Goal: Task Accomplishment & Management: Manage account settings

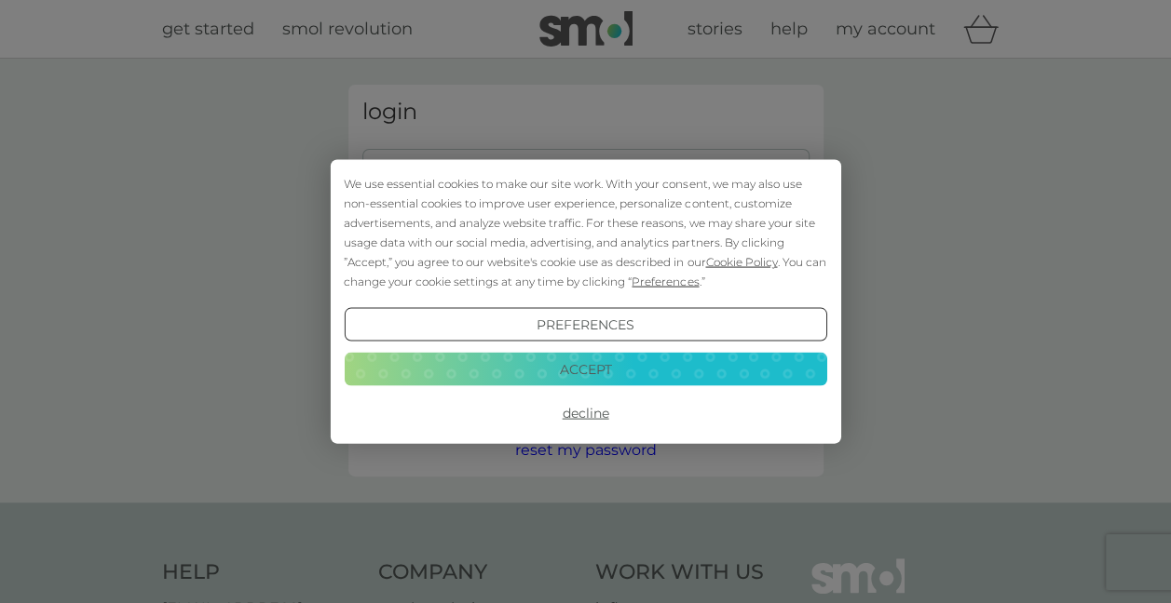
click at [620, 370] on button "Accept" at bounding box center [585, 369] width 482 height 34
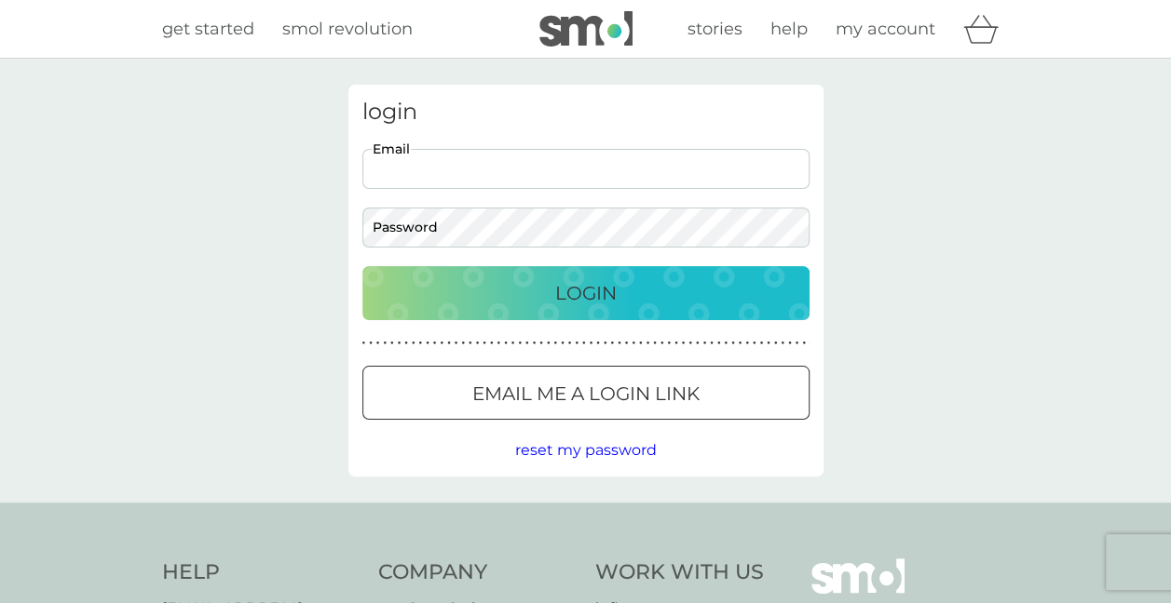
click at [563, 169] on input "Email" at bounding box center [585, 169] width 447 height 40
type input "[EMAIL_ADDRESS][DOMAIN_NAME]"
click at [362, 266] on button "Login" at bounding box center [585, 293] width 447 height 54
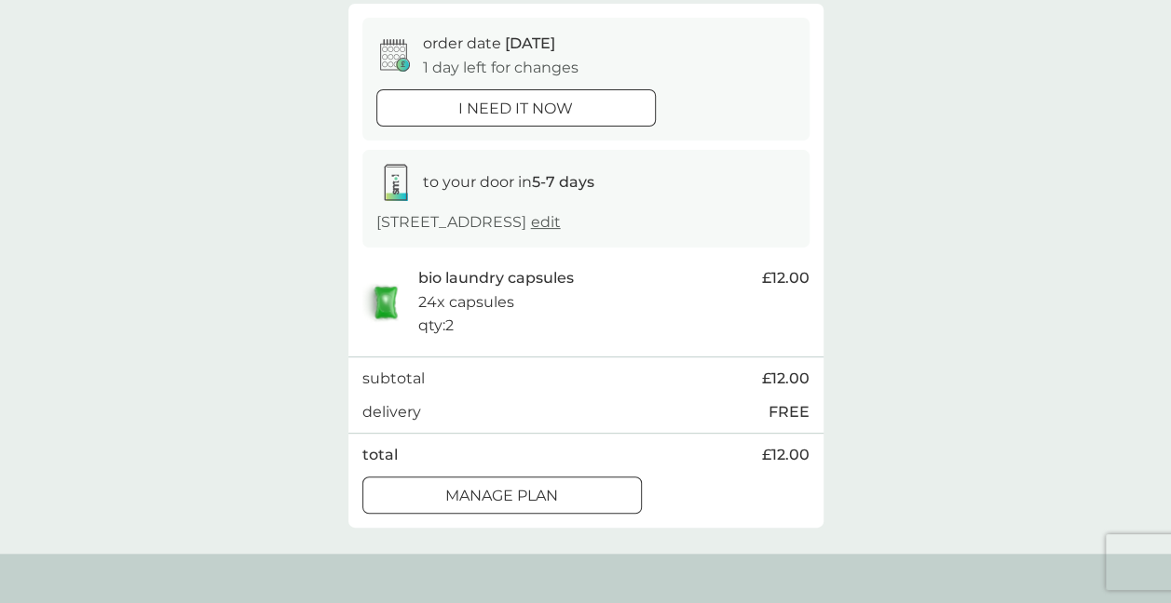
scroll to position [186, 0]
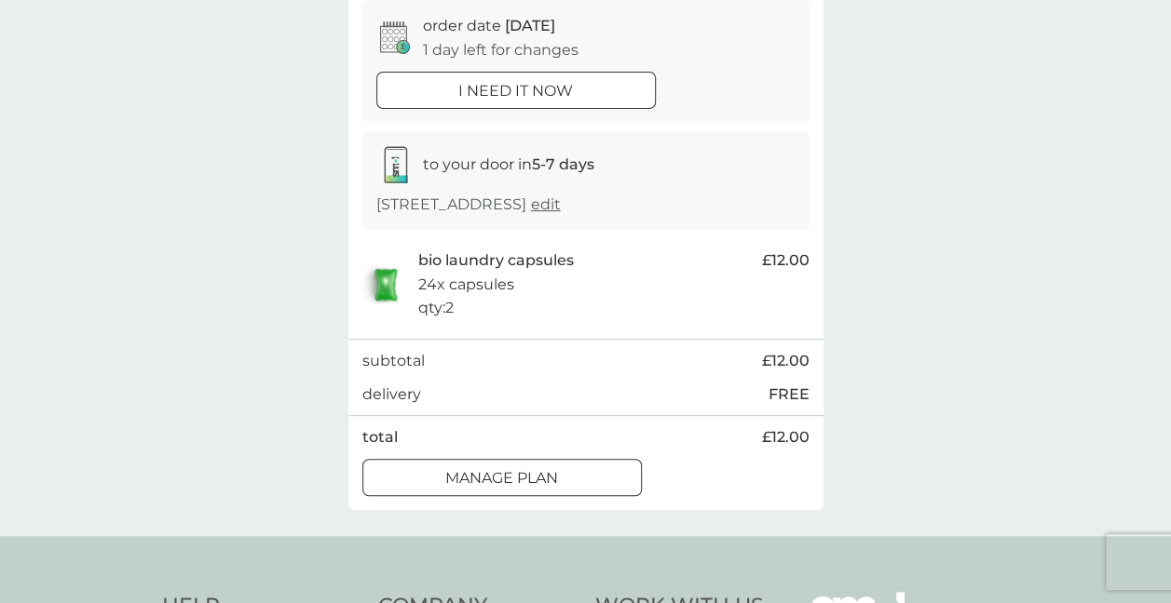
click at [531, 213] on span "edit" at bounding box center [546, 205] width 30 height 18
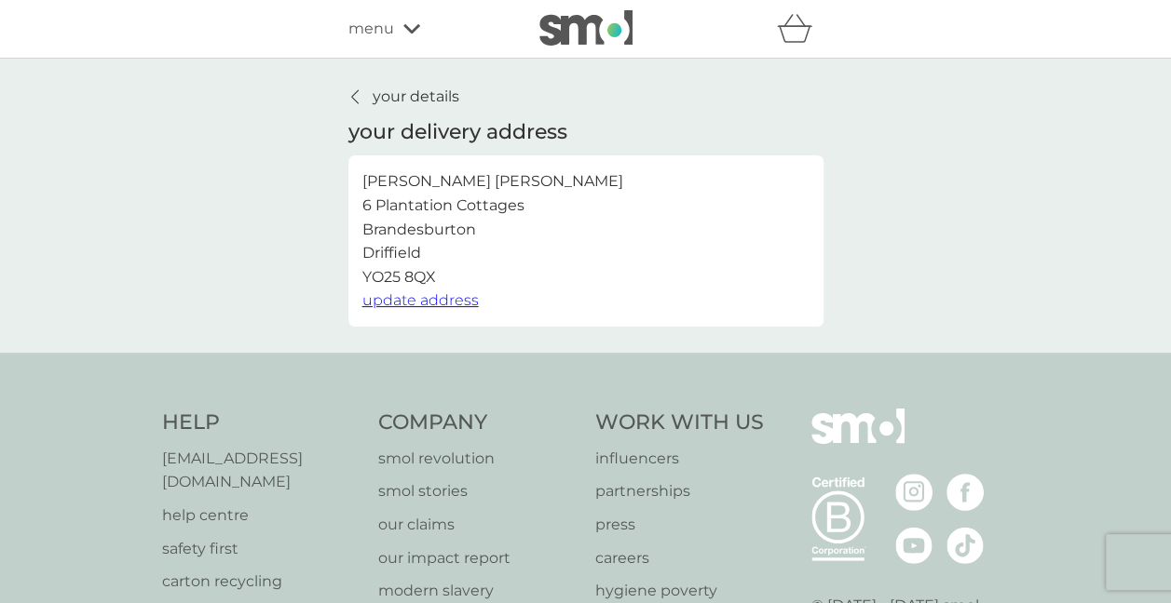
click at [452, 298] on span "update address" at bounding box center [420, 300] width 116 height 18
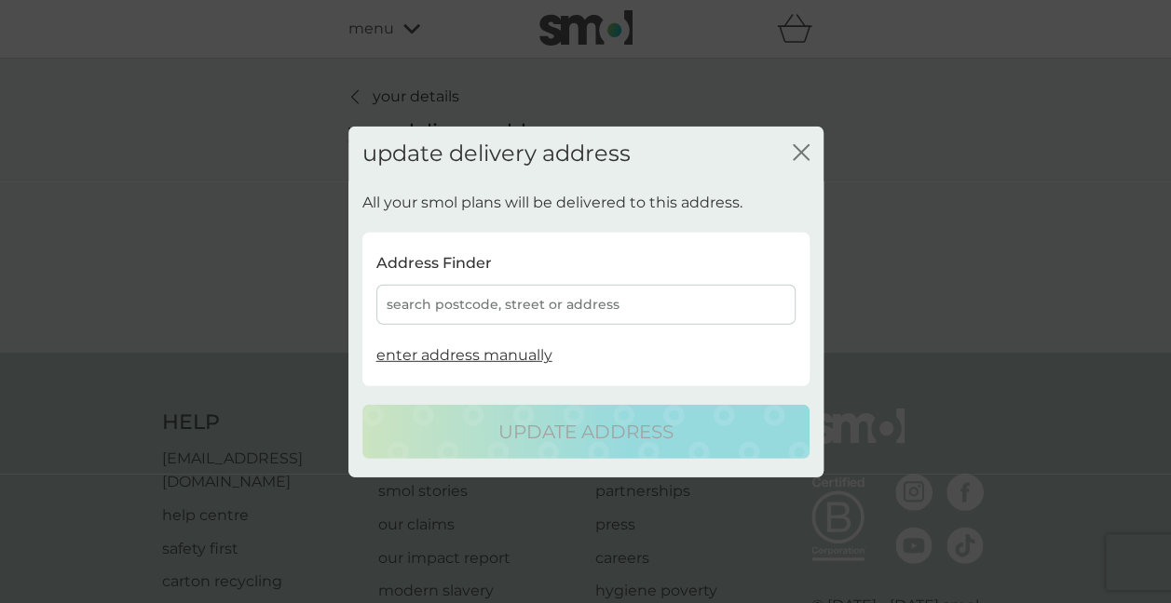
click at [454, 298] on div "search postcode, street or address" at bounding box center [585, 305] width 419 height 40
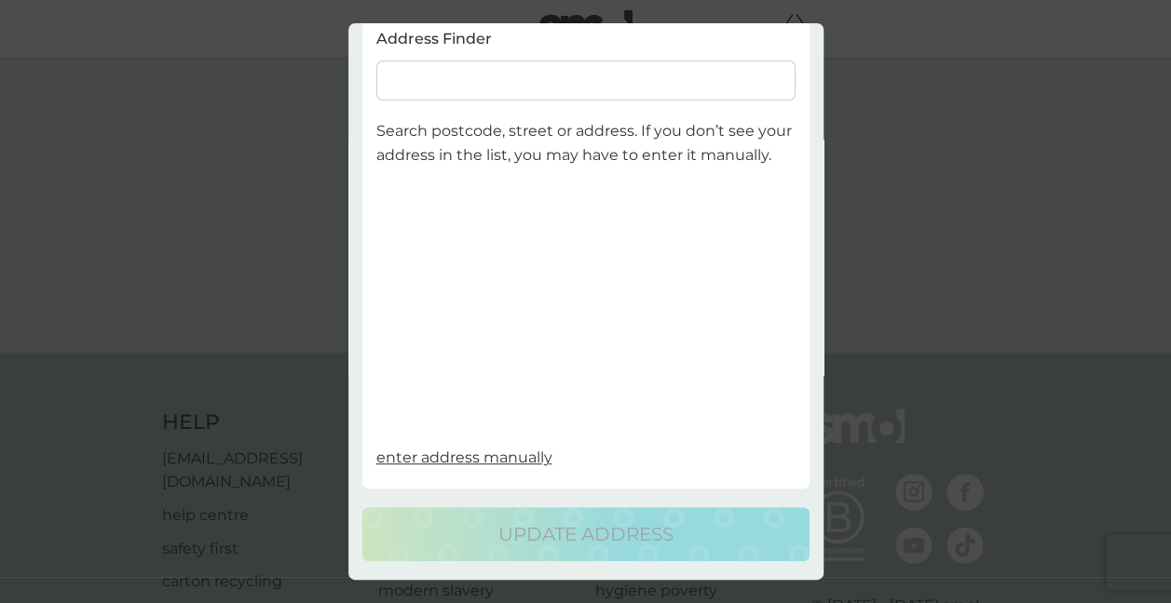
scroll to position [144, 0]
click at [549, 62] on input at bounding box center [585, 81] width 419 height 40
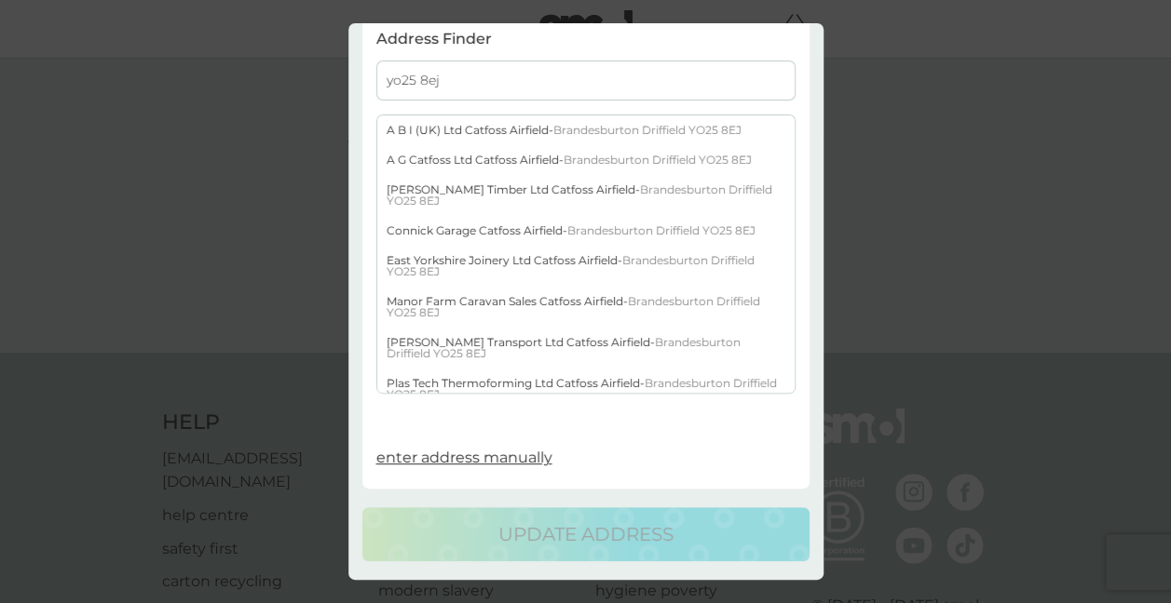
type input "yo25 8ej"
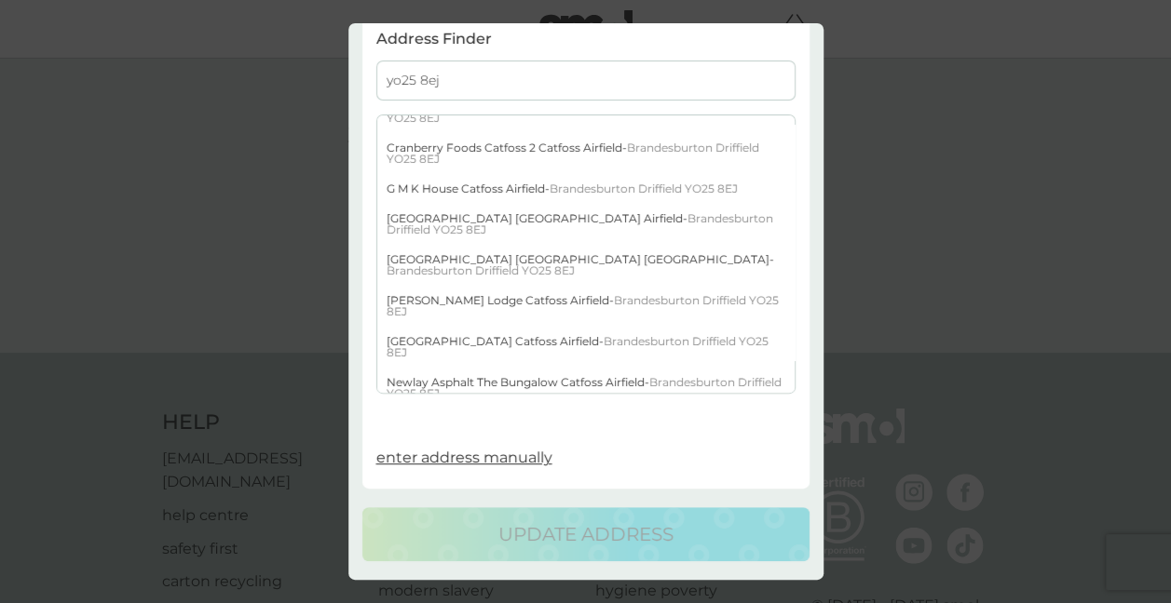
scroll to position [708, 0]
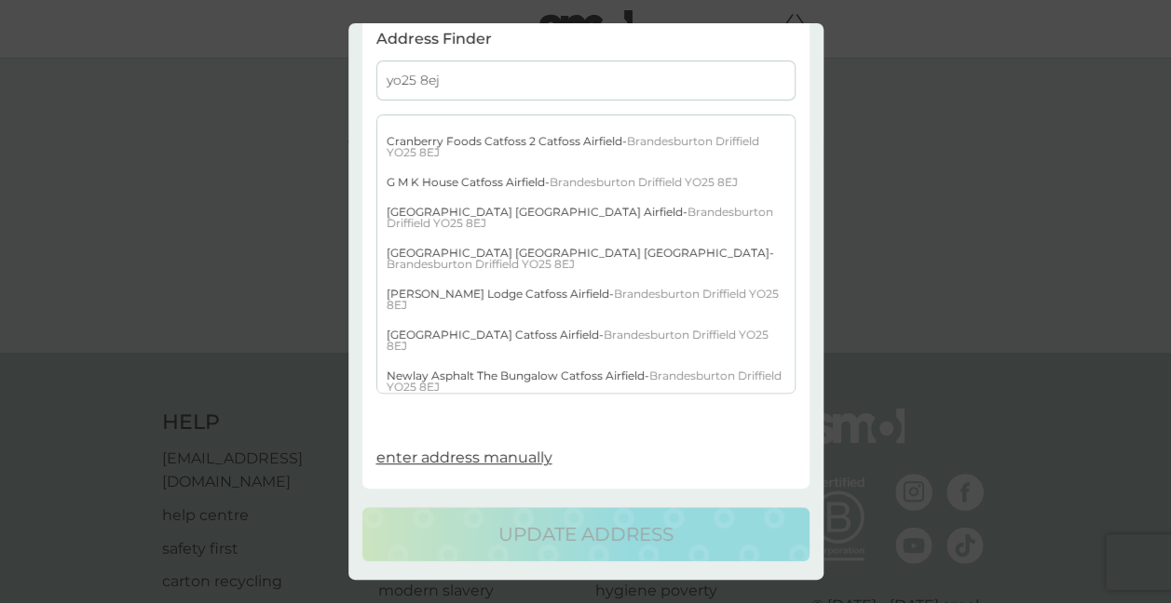
click at [673, 287] on span "Brandesburton Driffield YO25 8EJ" at bounding box center [582, 299] width 392 height 25
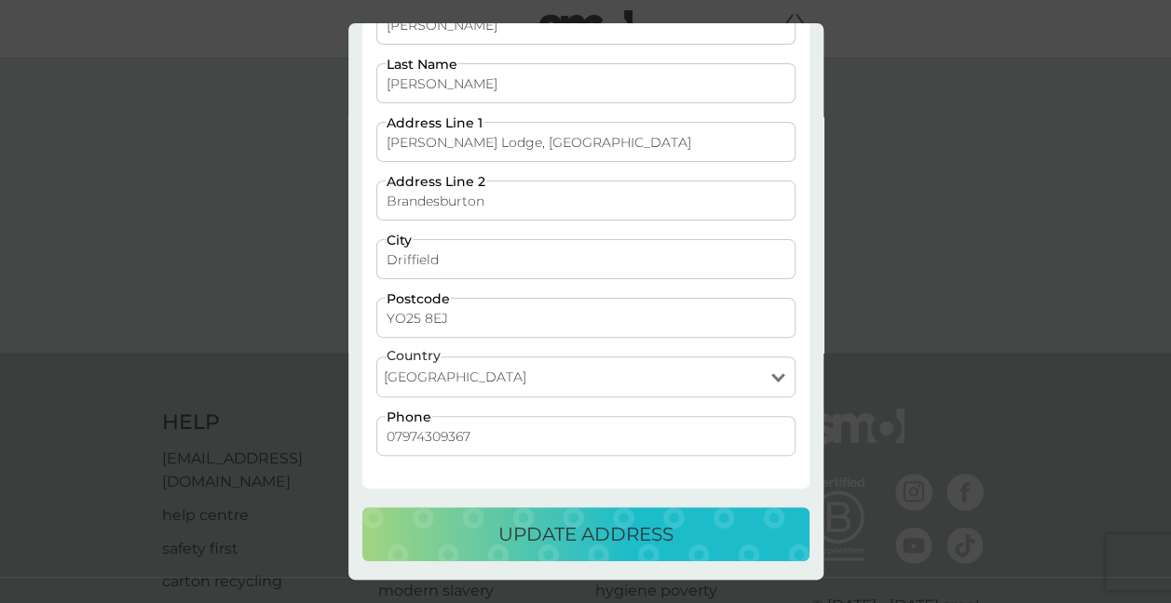
scroll to position [142, 0]
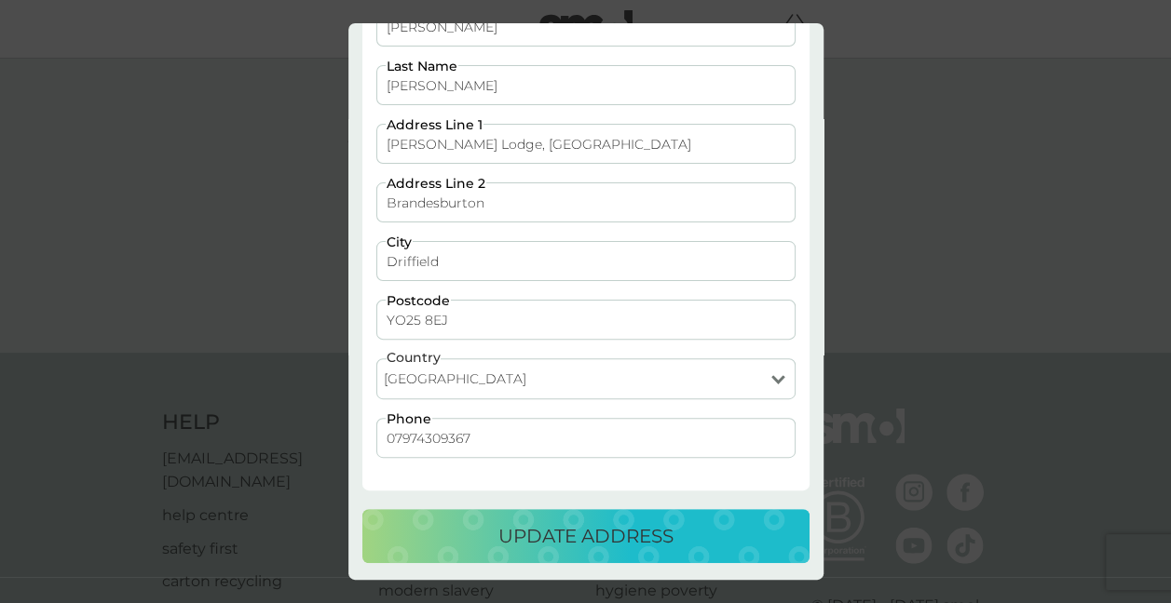
click at [698, 536] on div "update address" at bounding box center [586, 537] width 410 height 30
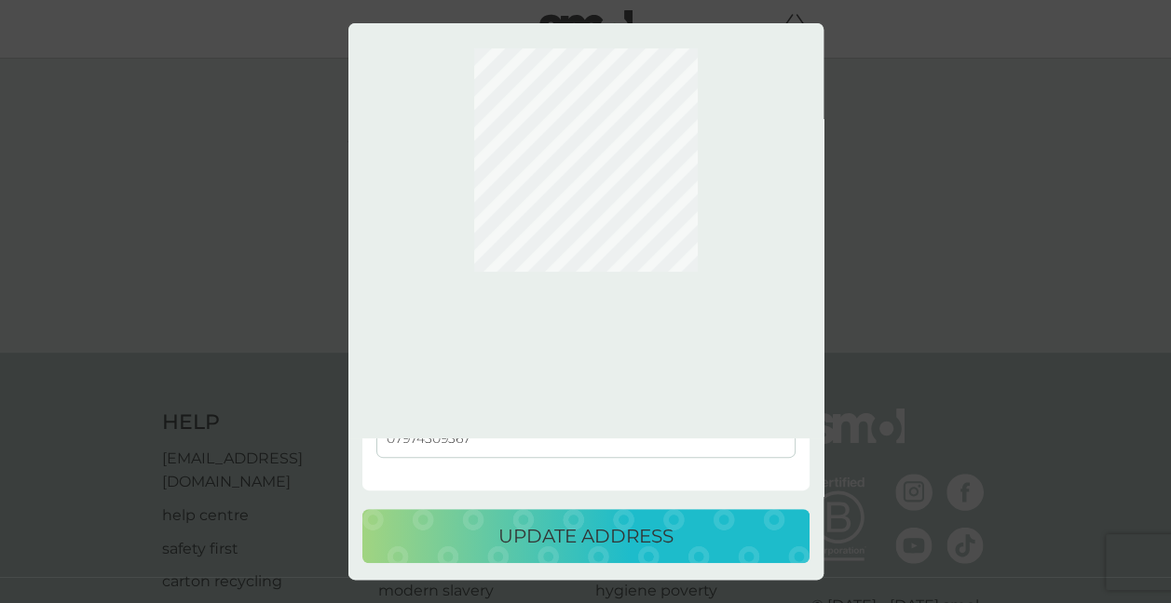
scroll to position [0, 0]
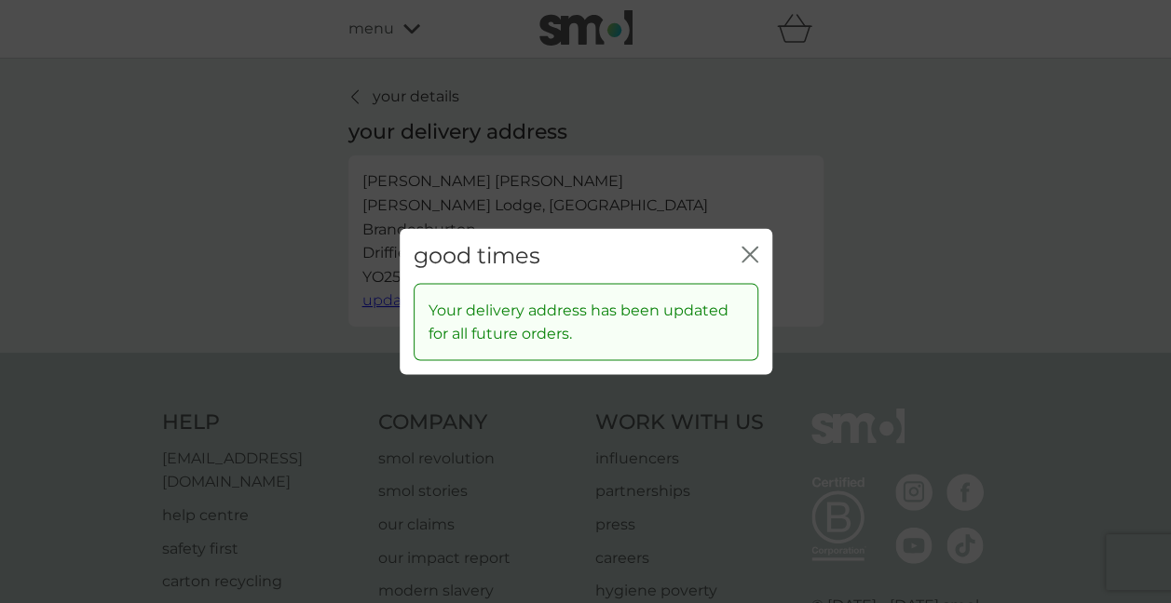
click at [746, 251] on icon "close" at bounding box center [749, 255] width 17 height 17
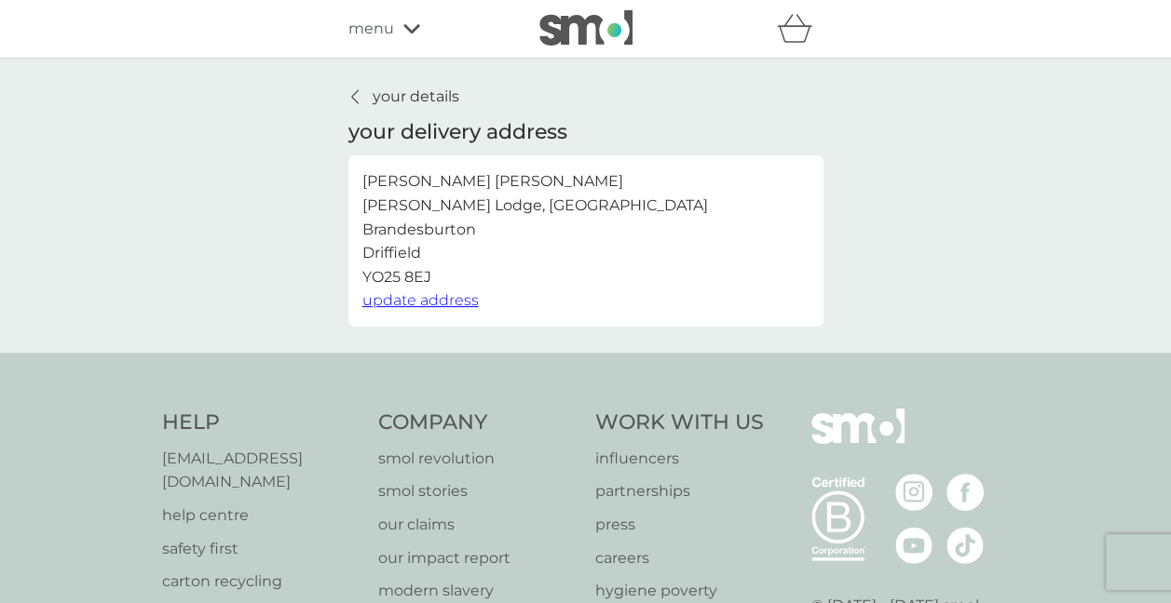
click at [358, 96] on icon at bounding box center [354, 96] width 7 height 15
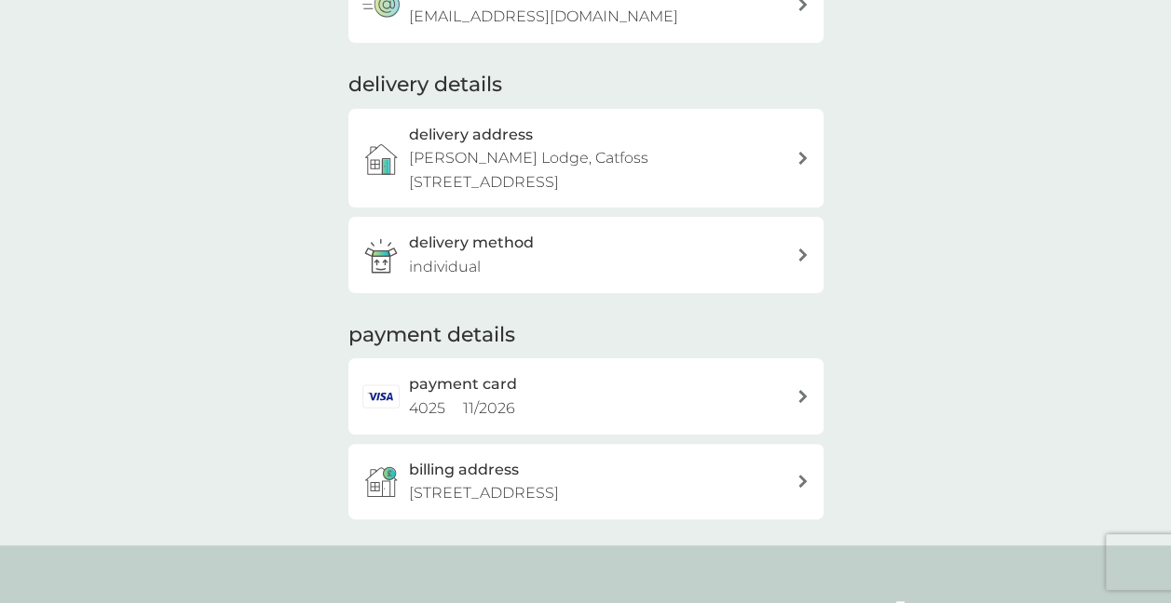
scroll to position [224, 0]
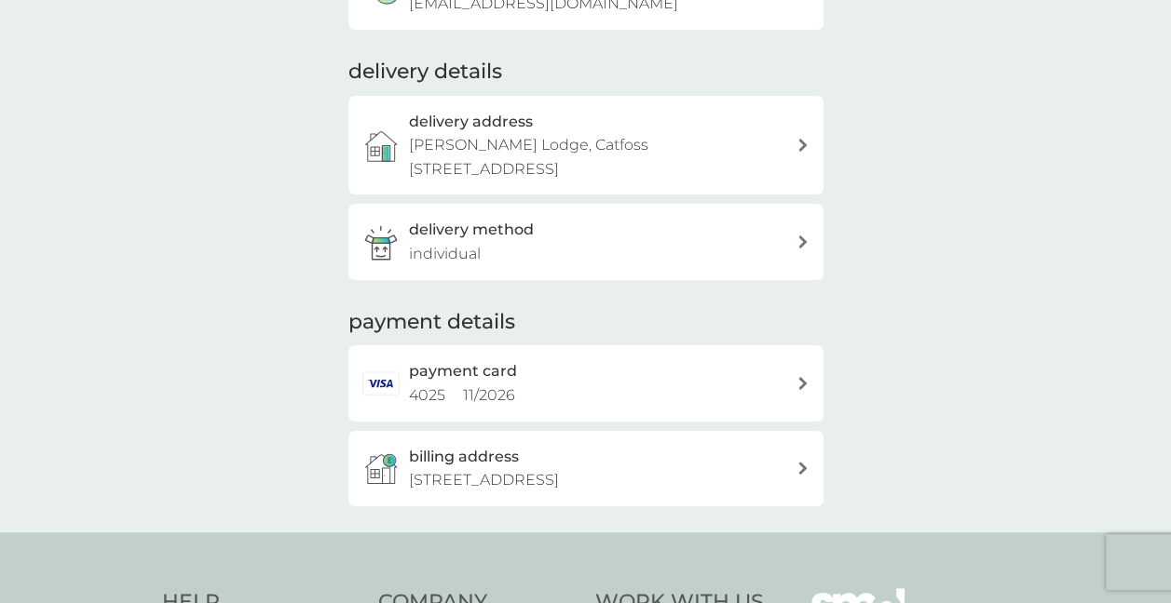
click at [805, 475] on icon at bounding box center [802, 468] width 8 height 13
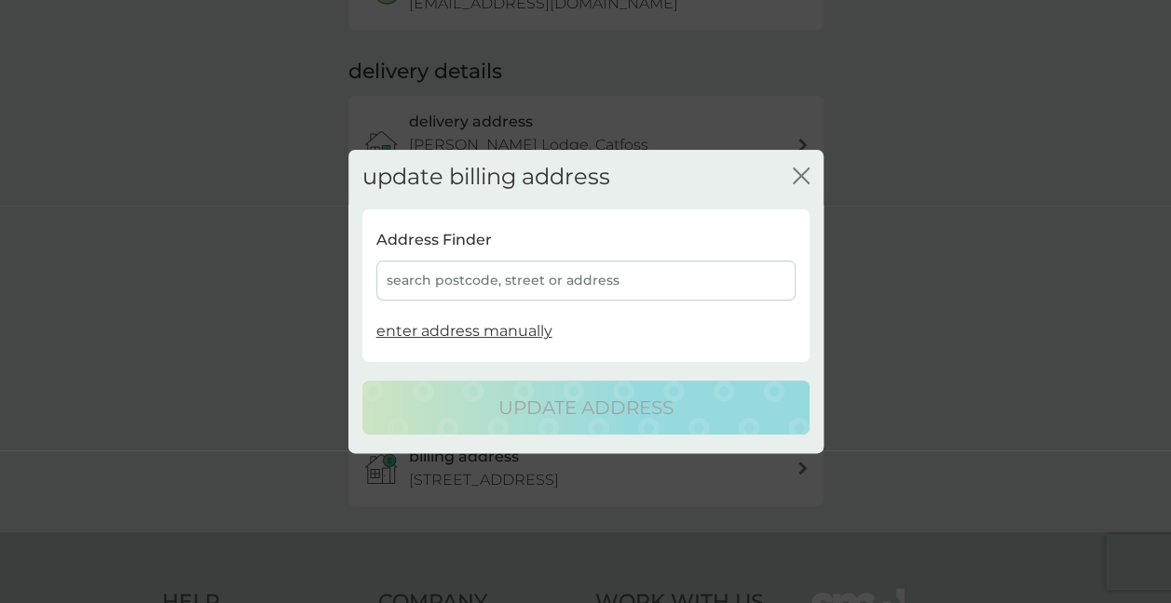
click at [622, 278] on div "search postcode, street or address" at bounding box center [585, 281] width 419 height 40
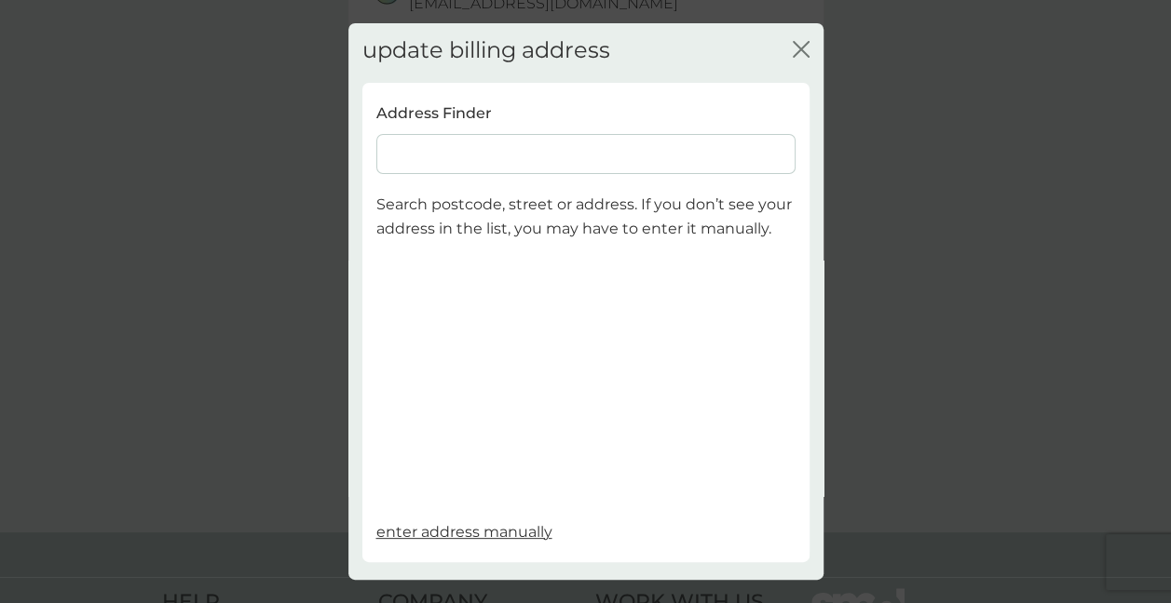
click at [579, 155] on input at bounding box center [585, 154] width 419 height 40
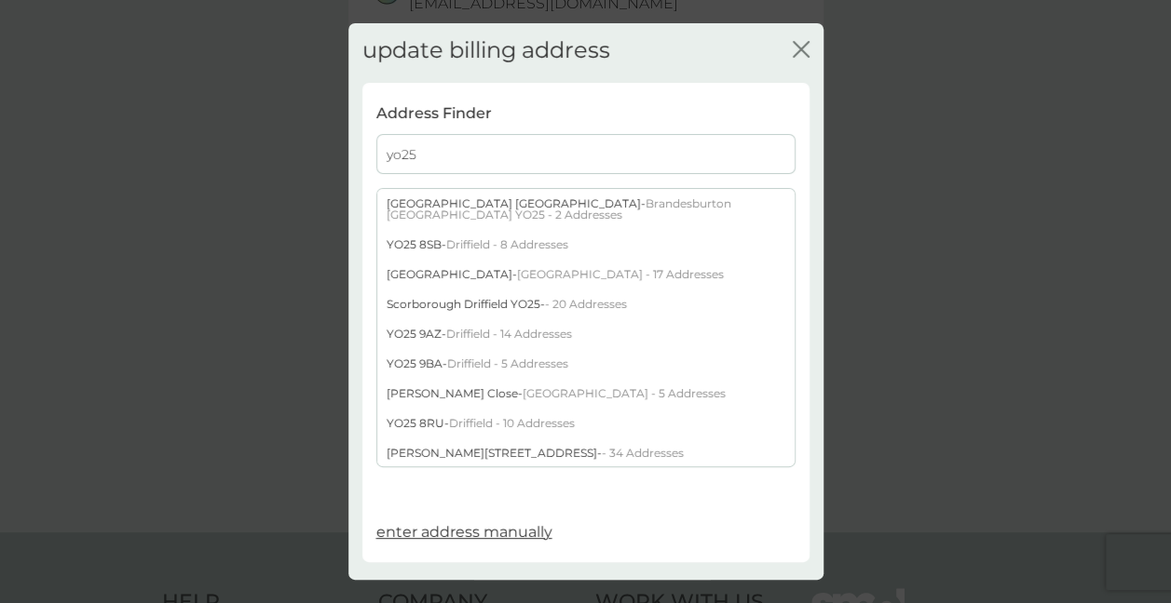
click at [579, 155] on input "yo25" at bounding box center [585, 154] width 419 height 40
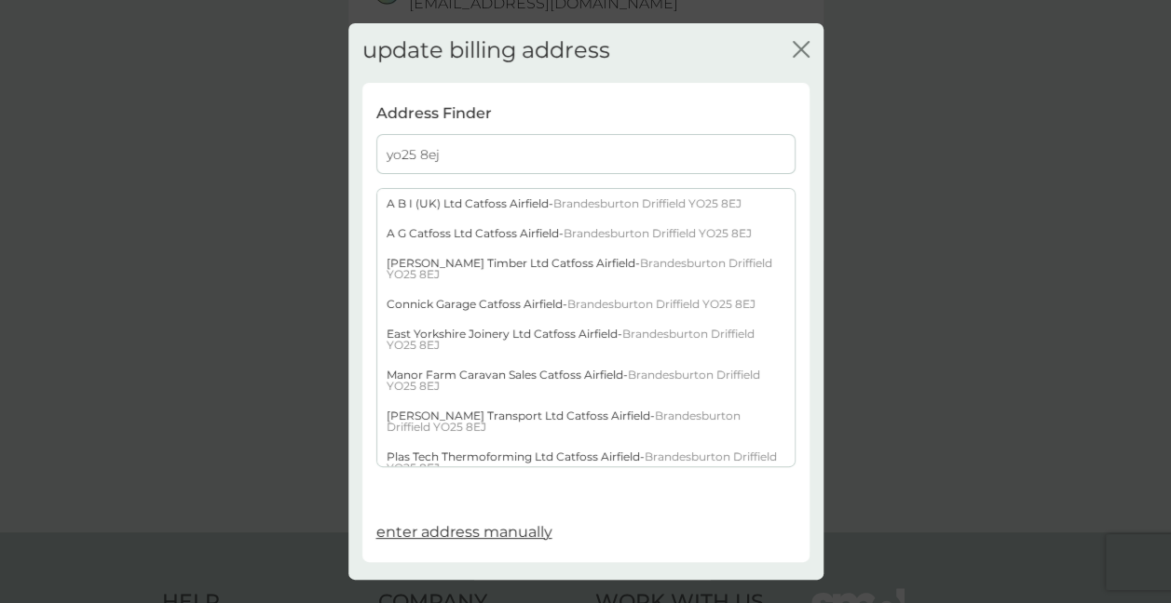
type input "yo25 8ej"
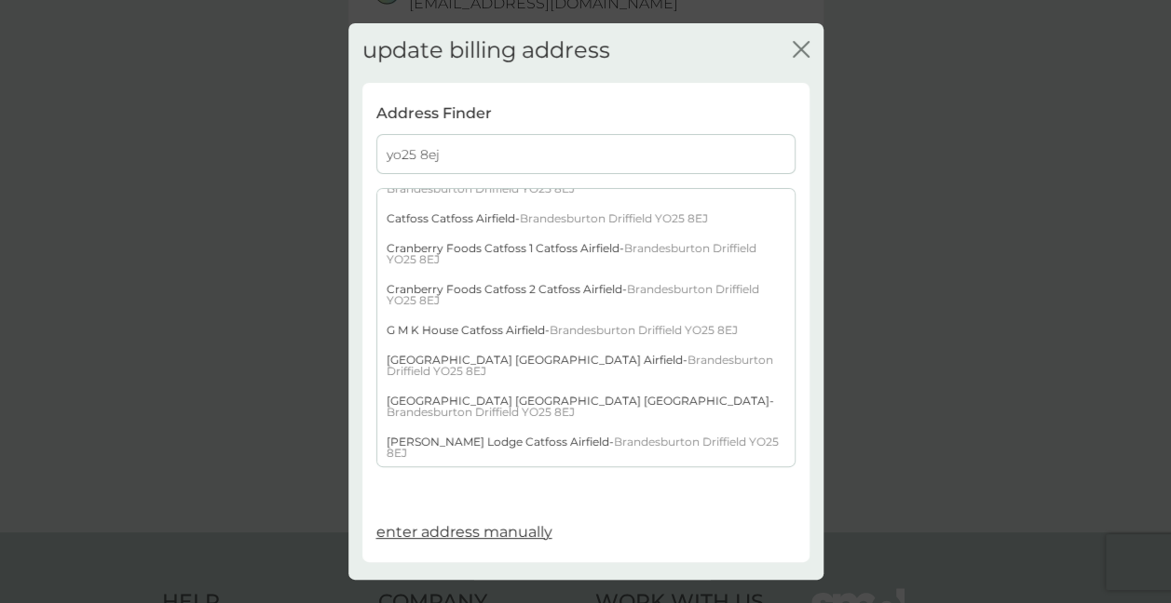
scroll to position [671, 0]
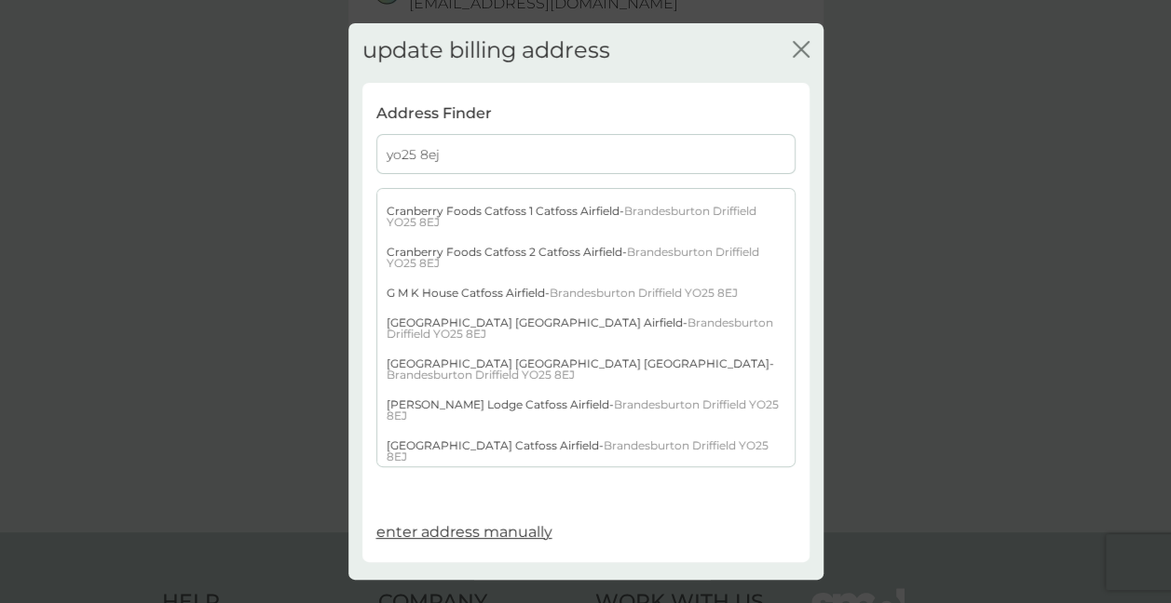
click at [703, 415] on span "Brandesburton Driffield YO25 8EJ" at bounding box center [582, 410] width 392 height 25
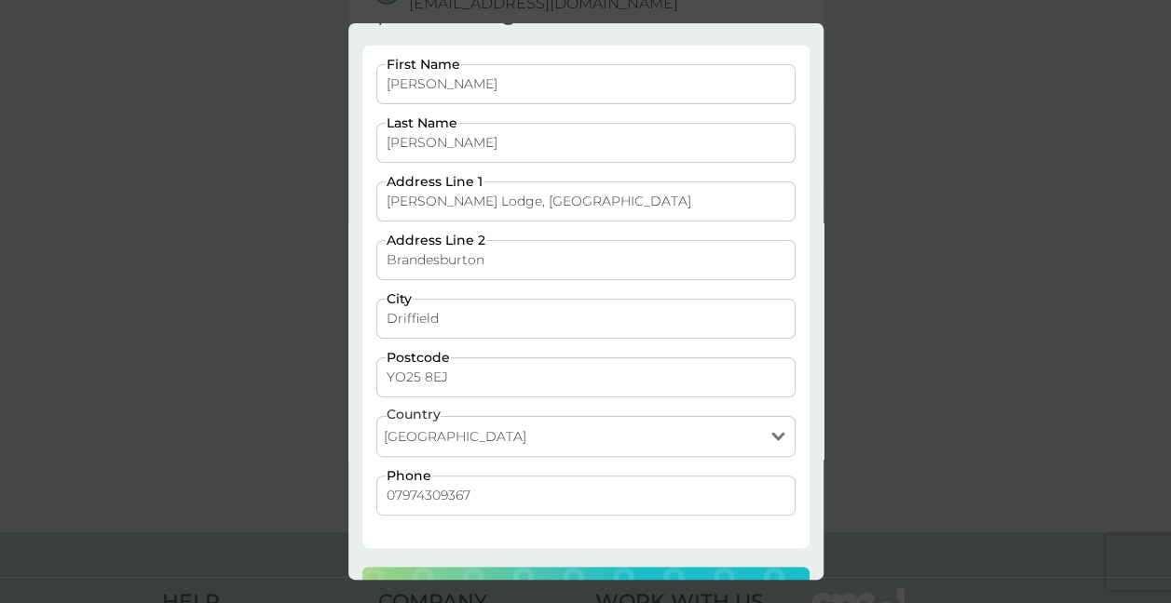
scroll to position [95, 0]
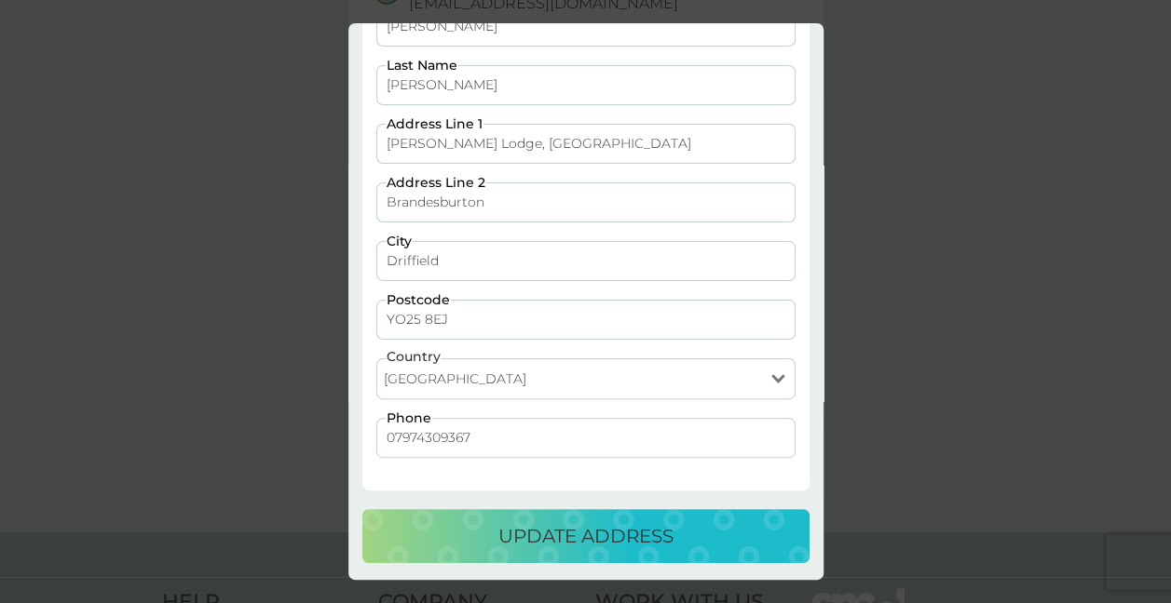
click at [694, 525] on div "update address" at bounding box center [586, 537] width 410 height 30
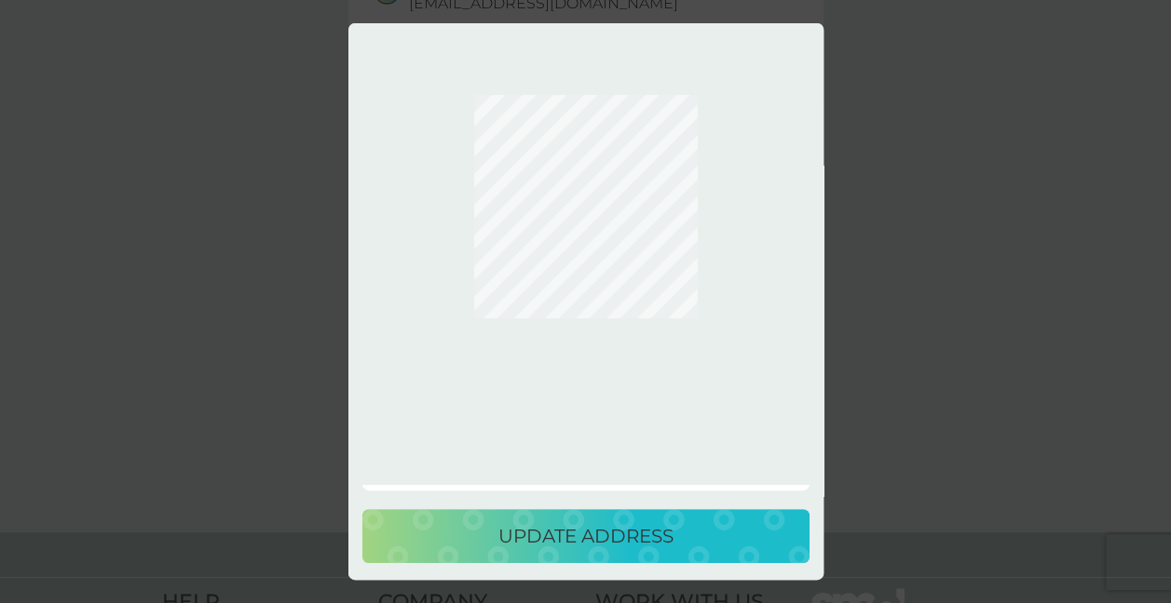
scroll to position [0, 0]
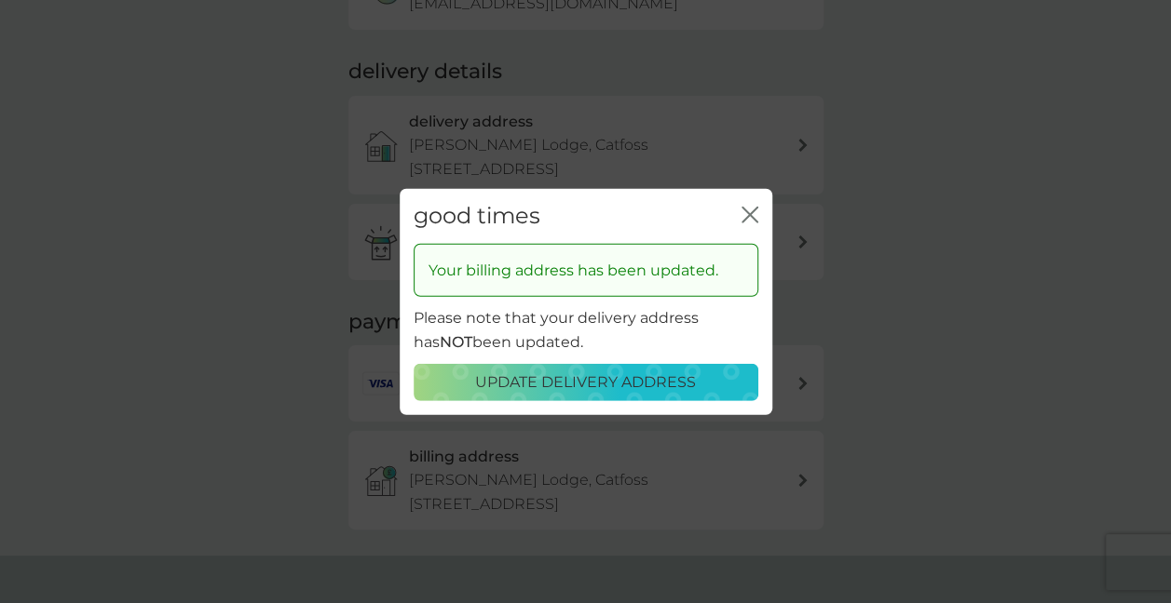
click at [750, 212] on icon "close" at bounding box center [749, 215] width 17 height 17
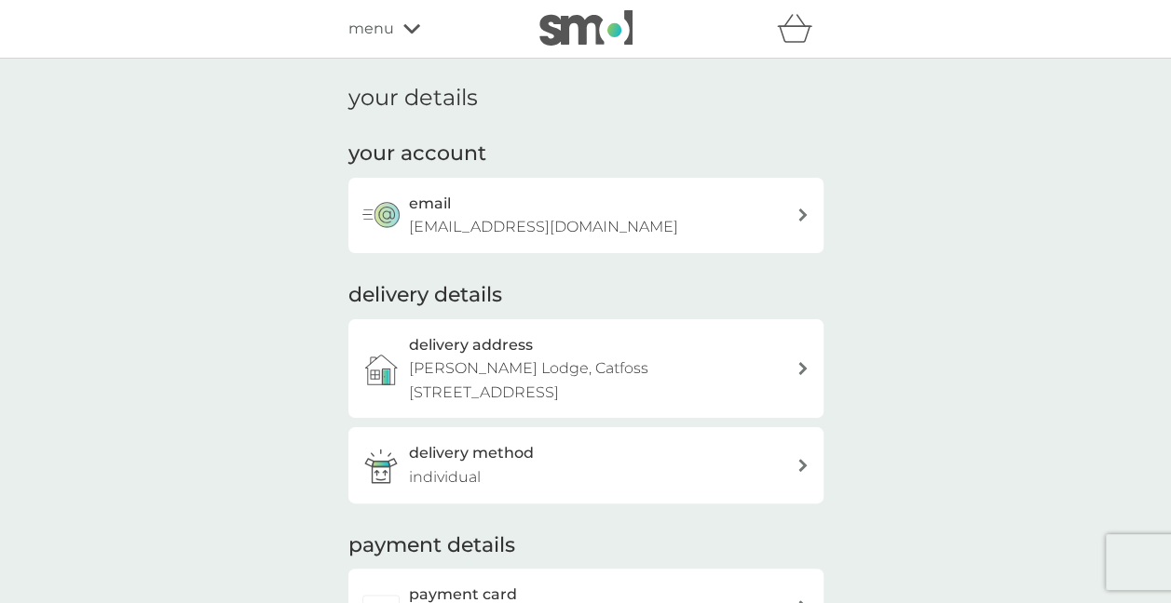
click at [415, 26] on icon at bounding box center [411, 28] width 17 height 9
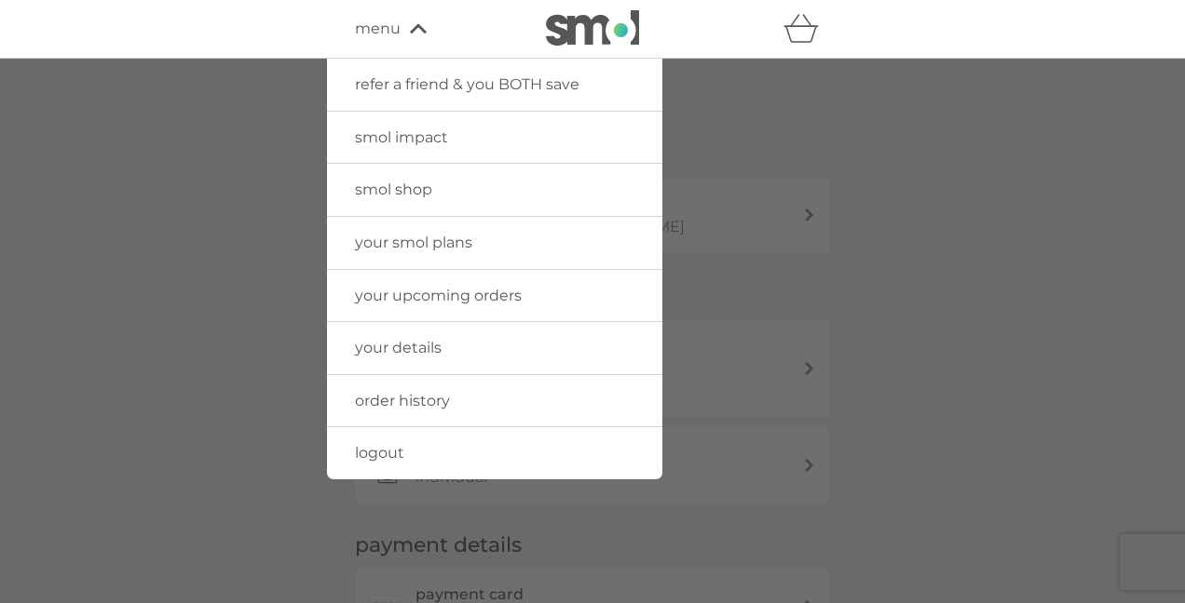
click at [387, 451] on span "logout" at bounding box center [379, 453] width 49 height 18
